Goal: Browse casually: Explore the website without a specific task or goal

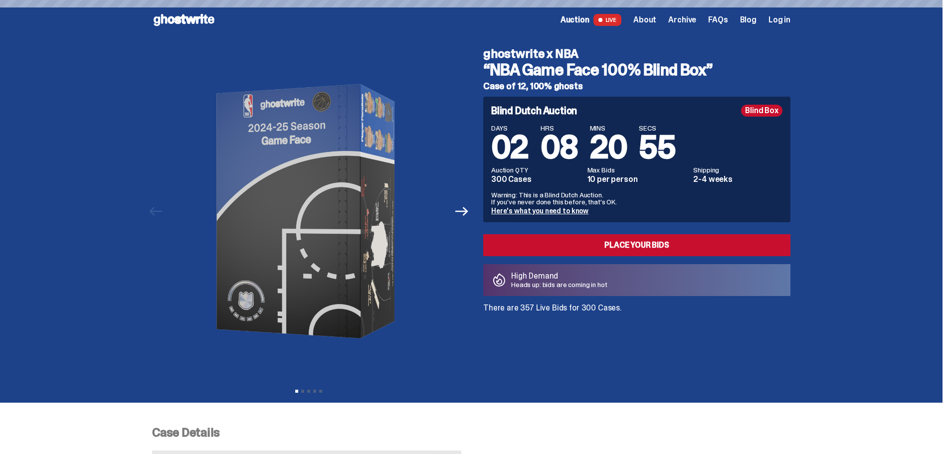
click at [182, 24] on use at bounding box center [184, 20] width 61 height 12
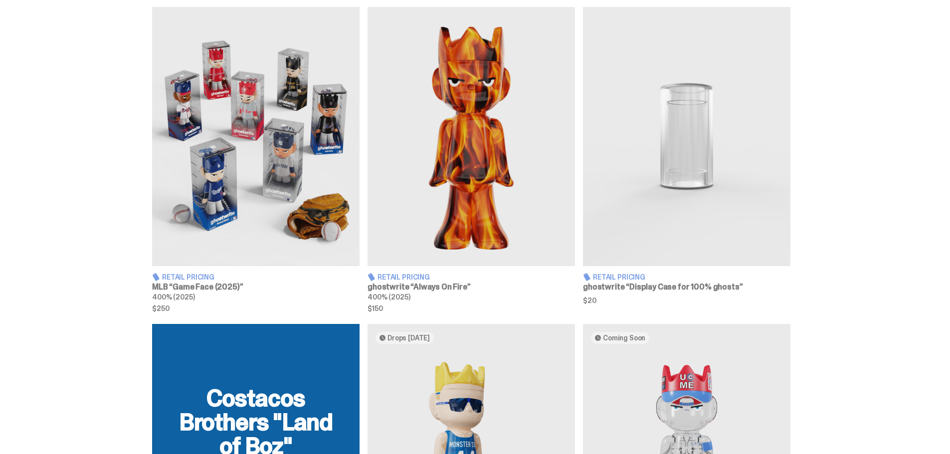
scroll to position [575, 0]
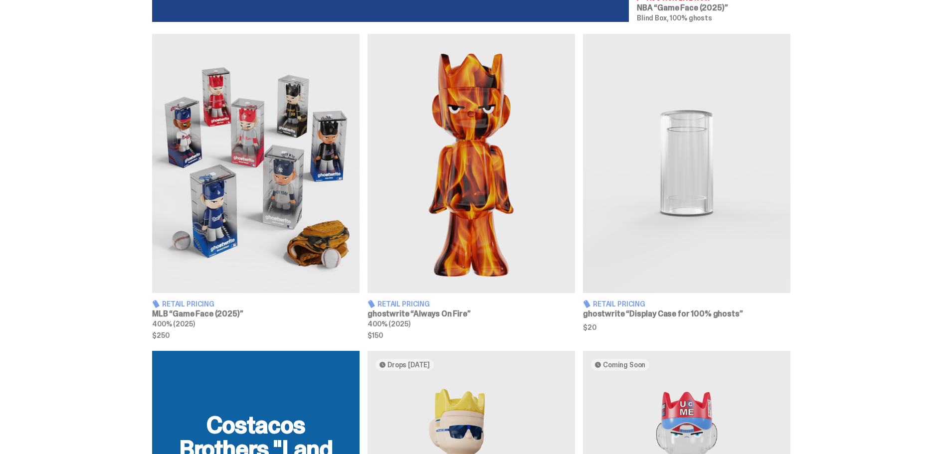
click at [224, 312] on h3 "MLB “Game Face (2025)”" at bounding box center [255, 314] width 207 height 8
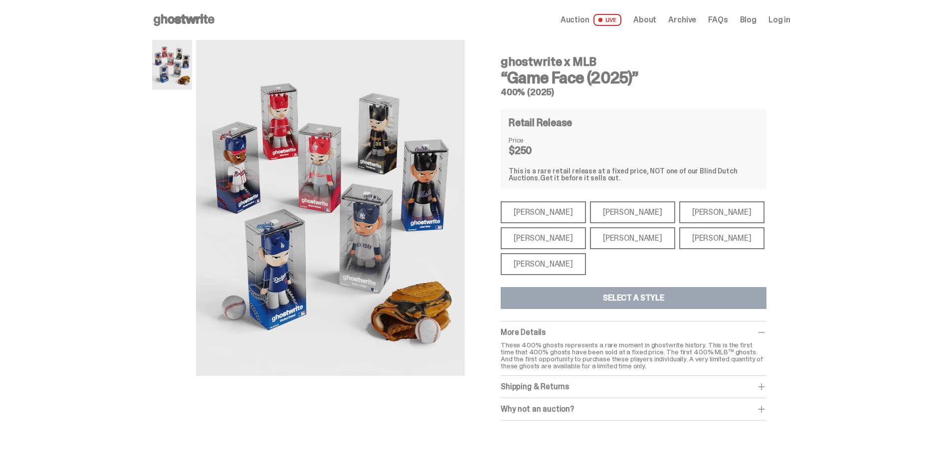
click at [542, 262] on div "[PERSON_NAME]" at bounding box center [542, 264] width 85 height 22
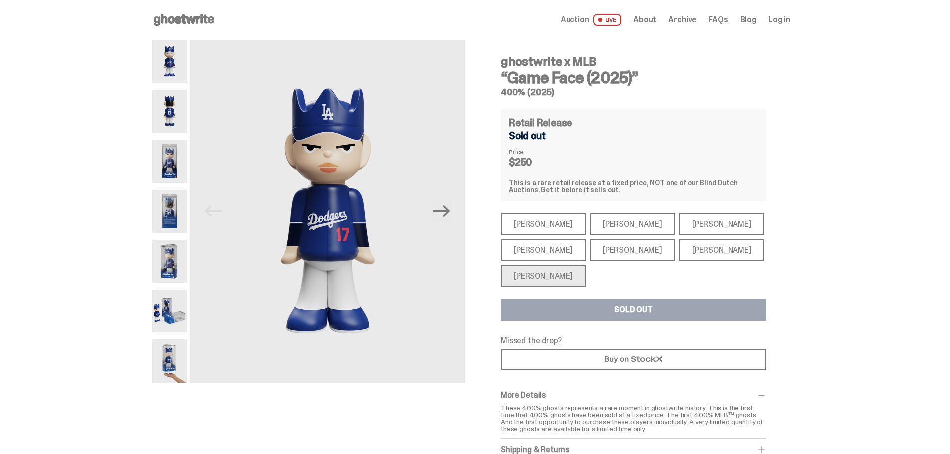
click at [545, 251] on div "[PERSON_NAME]" at bounding box center [542, 250] width 85 height 22
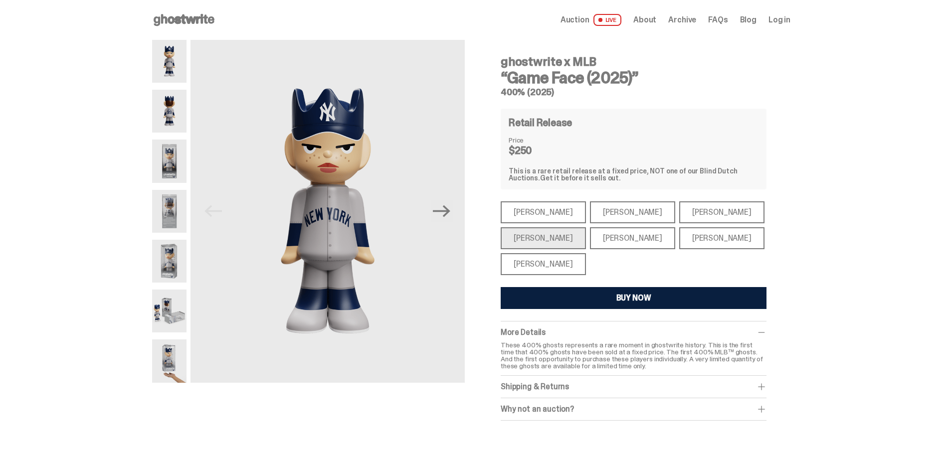
click at [554, 216] on div "[PERSON_NAME]" at bounding box center [542, 212] width 85 height 22
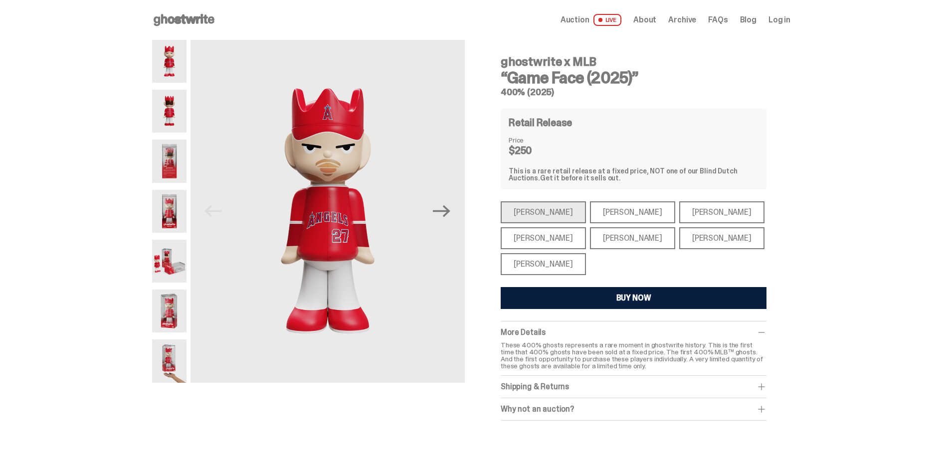
click at [590, 214] on div "[PERSON_NAME]" at bounding box center [632, 212] width 85 height 22
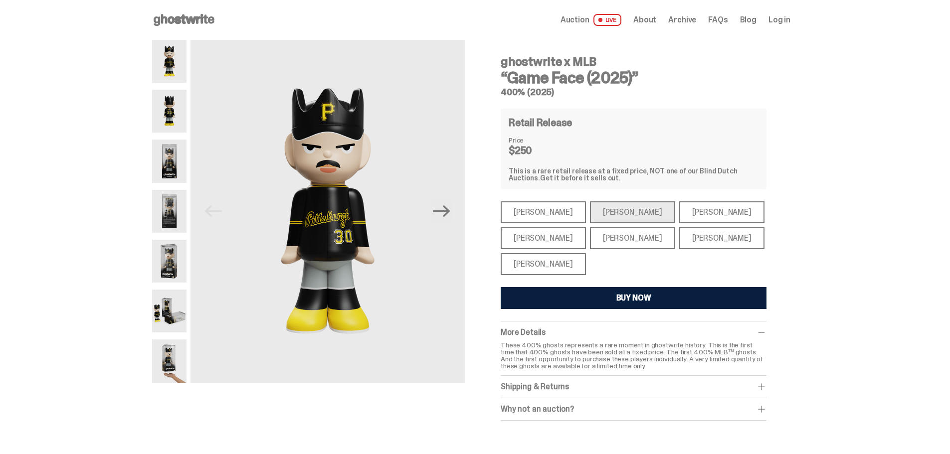
click at [607, 238] on div "[PERSON_NAME]" at bounding box center [632, 238] width 85 height 22
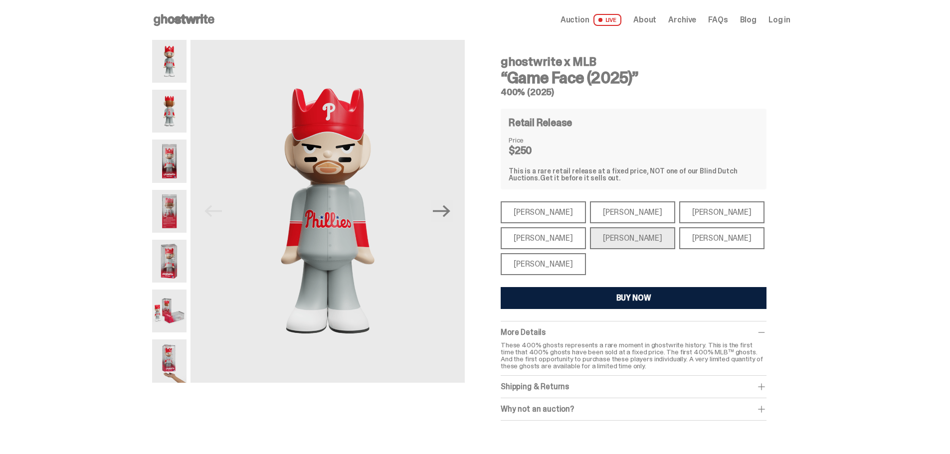
click at [687, 211] on div "[PERSON_NAME]" at bounding box center [721, 212] width 85 height 22
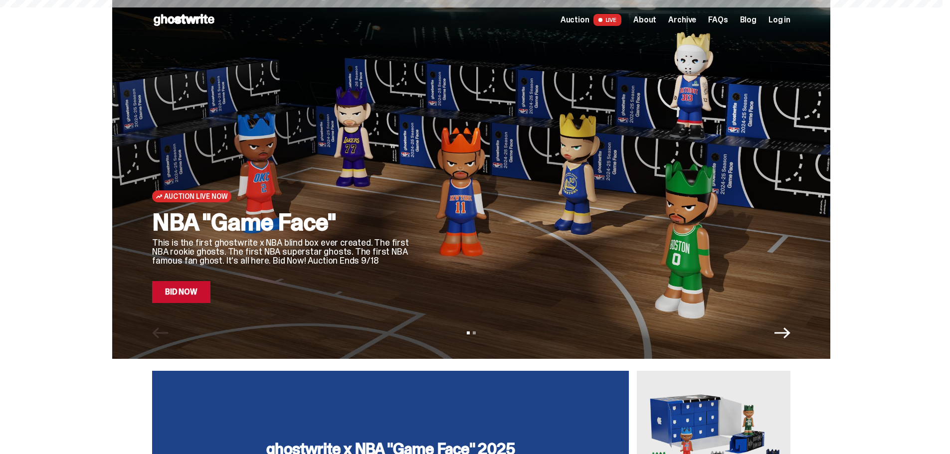
scroll to position [575, 0]
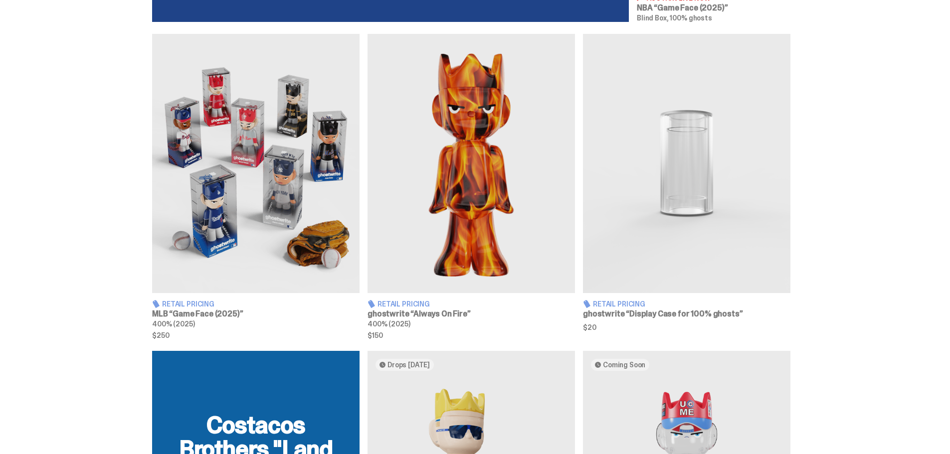
click at [430, 247] on img at bounding box center [470, 163] width 207 height 259
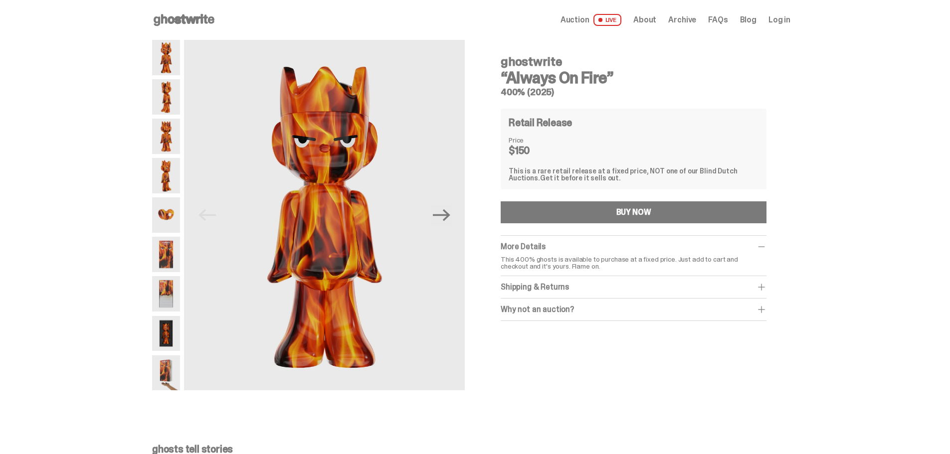
click at [168, 132] on img at bounding box center [166, 136] width 28 height 35
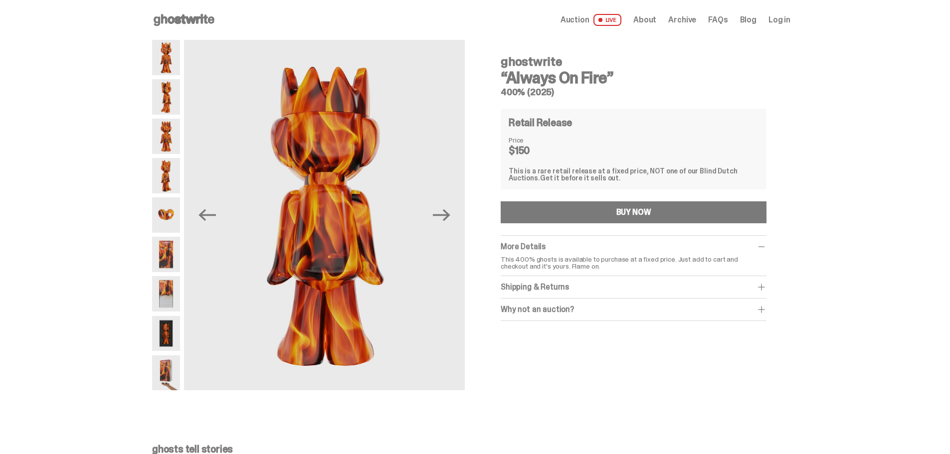
click at [168, 162] on img at bounding box center [166, 175] width 28 height 35
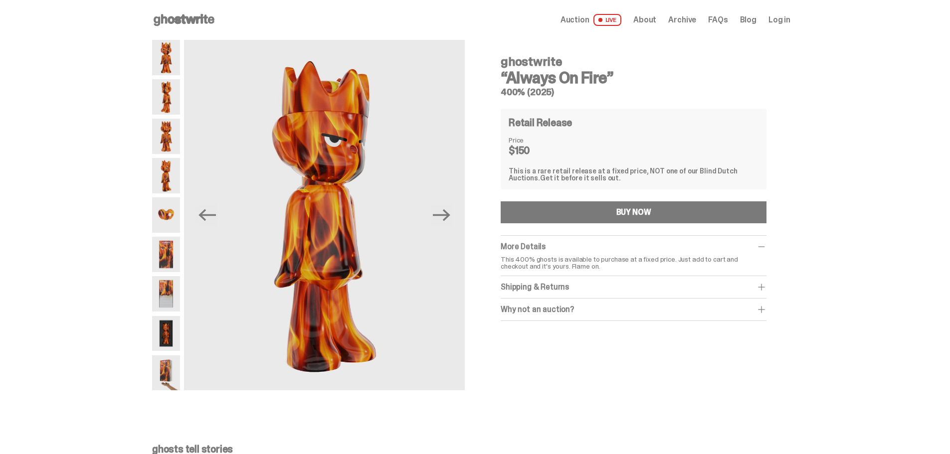
scroll to position [575, 0]
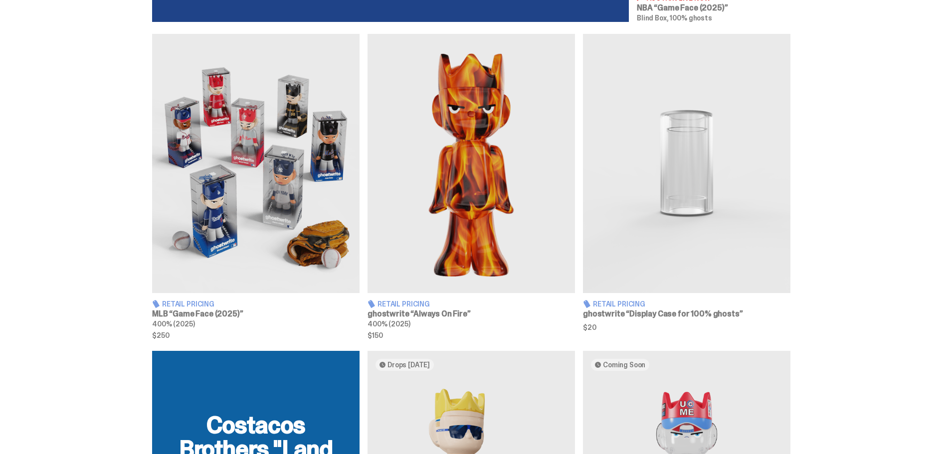
click at [436, 319] on div "Retail Pricing ghostwrite “Always On Fire” 400% (2025) $150" at bounding box center [470, 318] width 207 height 39
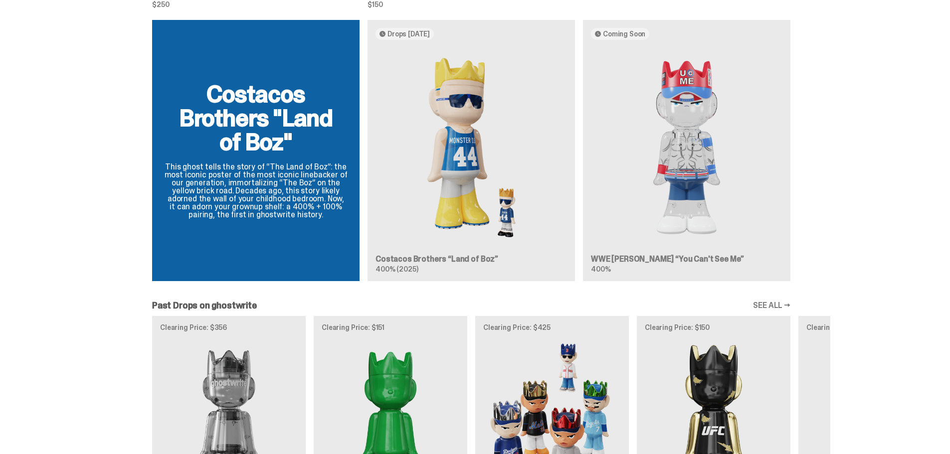
scroll to position [924, 0]
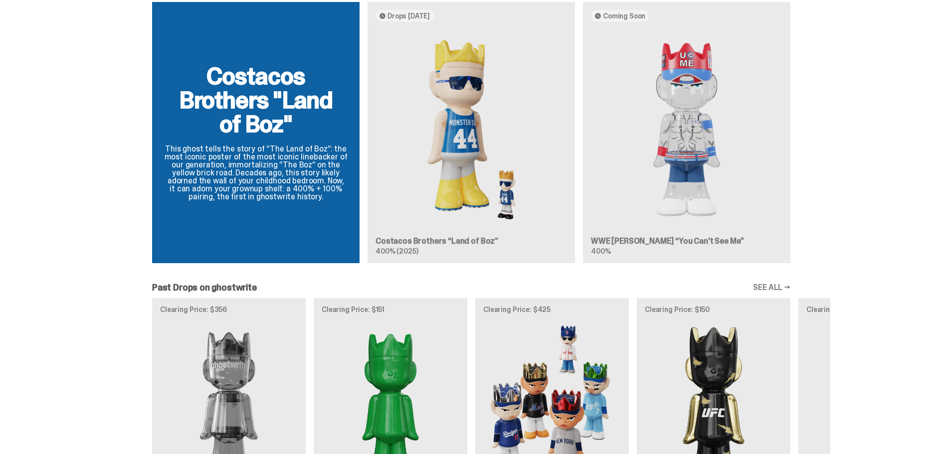
click at [643, 255] on div "Costacos Brothers "Land of Boz" This ghost tells the story of “The Land of Boz”…" at bounding box center [471, 136] width 718 height 269
click at [644, 245] on div "Costacos Brothers "Land of Boz" This ghost tells the story of “The Land of Boz”…" at bounding box center [471, 136] width 718 height 269
click at [661, 240] on div "Costacos Brothers "Land of Boz" This ghost tells the story of “The Land of Boz”…" at bounding box center [471, 136] width 718 height 269
click at [692, 236] on div "Costacos Brothers "Land of Boz" This ghost tells the story of “The Land of Boz”…" at bounding box center [471, 136] width 718 height 269
click at [708, 187] on div "Costacos Brothers "Land of Boz" This ghost tells the story of “The Land of Boz”…" at bounding box center [471, 136] width 718 height 269
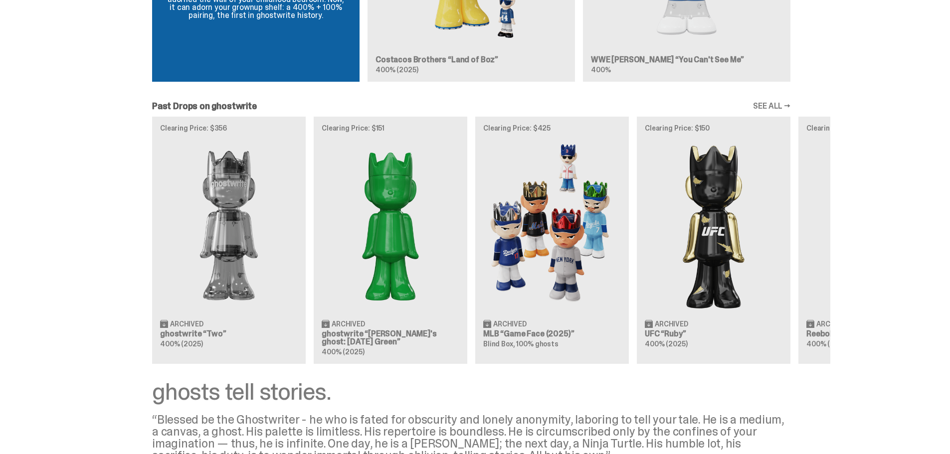
scroll to position [1124, 0]
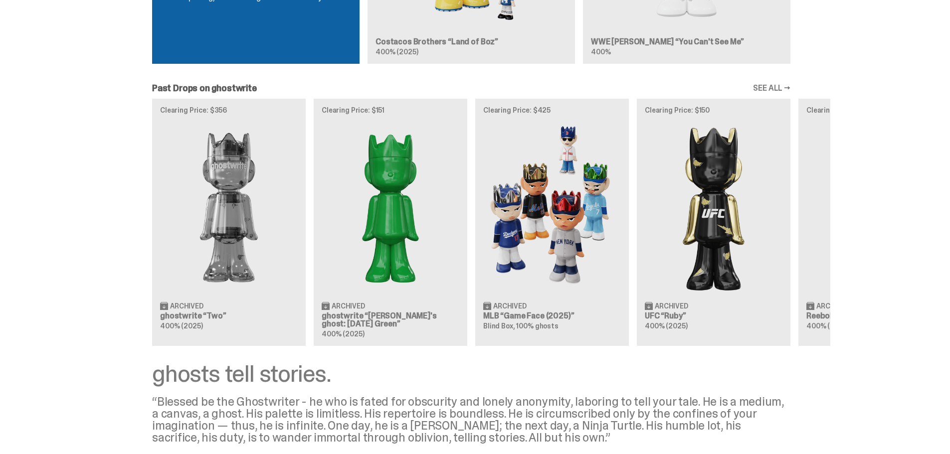
click at [715, 202] on div "Clearing Price: $356 Archived ghostwrite “Two” 400% (2025) Clearing Price: $151…" at bounding box center [471, 222] width 718 height 247
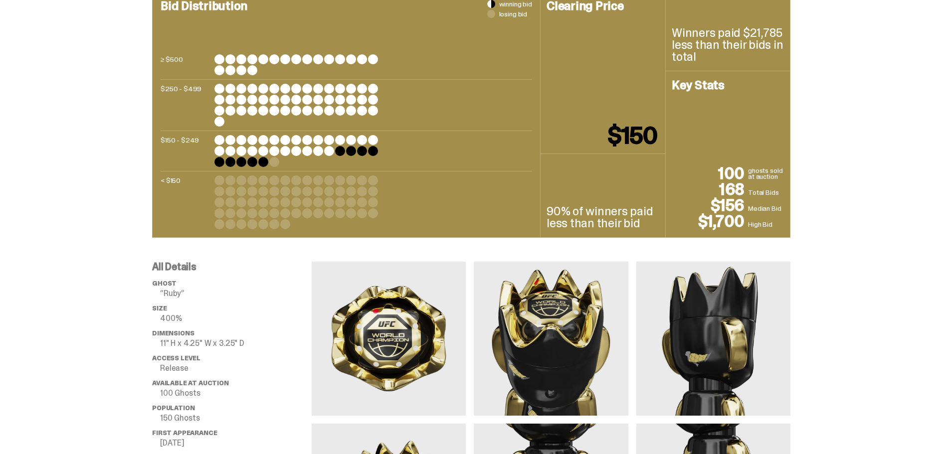
scroll to position [698, 0]
